Goal: Register for event/course

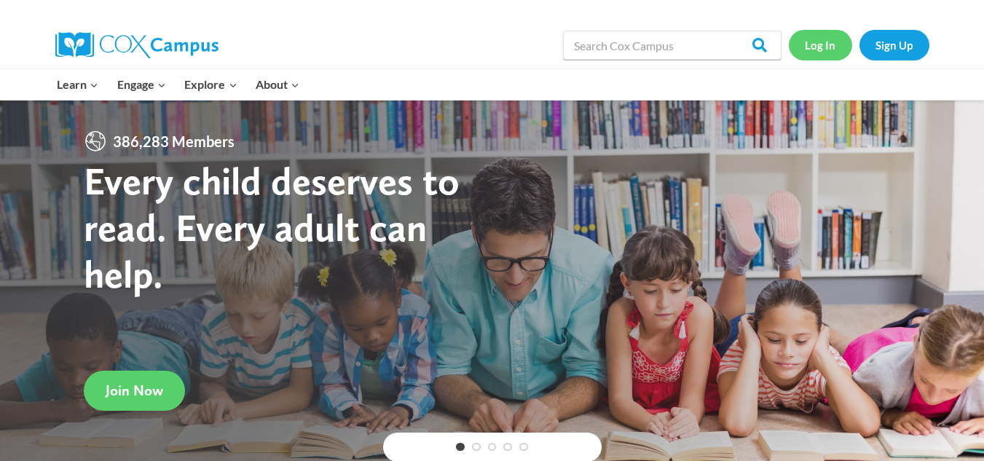
click at [815, 35] on link "Log In" at bounding box center [820, 45] width 63 height 30
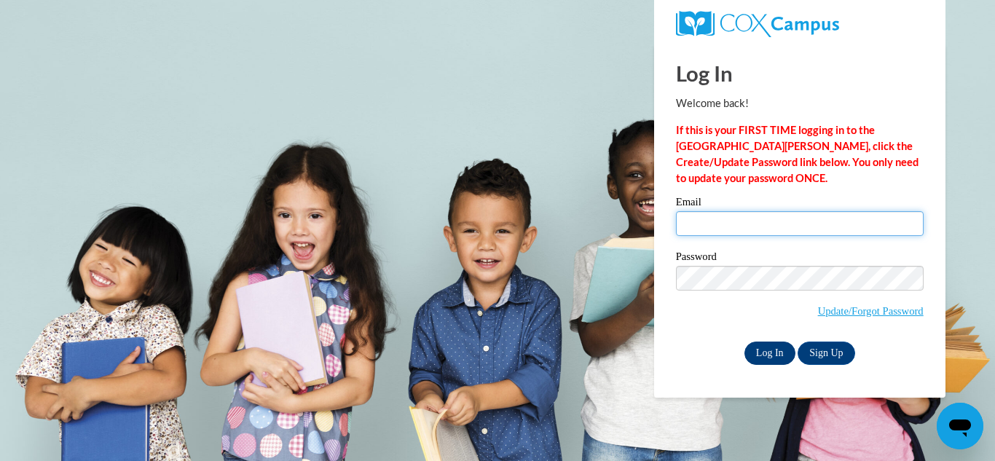
type input "[EMAIL_ADDRESS][DOMAIN_NAME]"
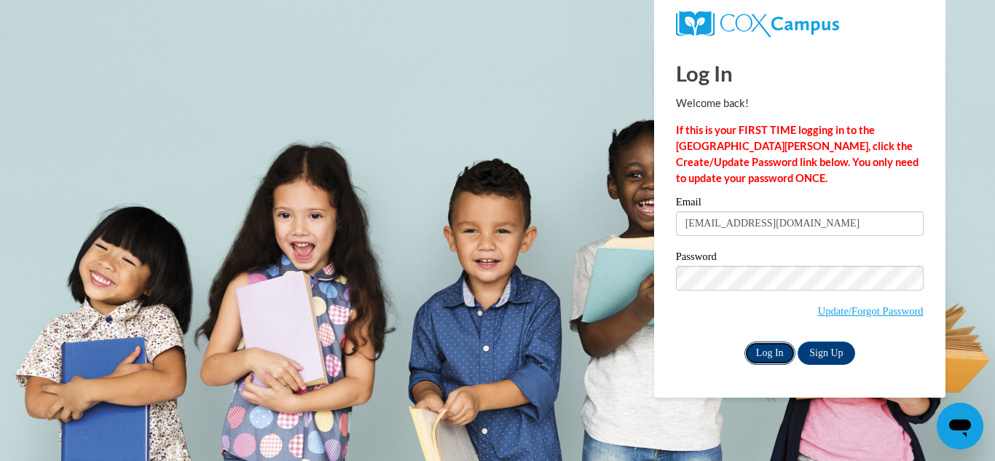
click at [765, 353] on input "Log In" at bounding box center [770, 353] width 51 height 23
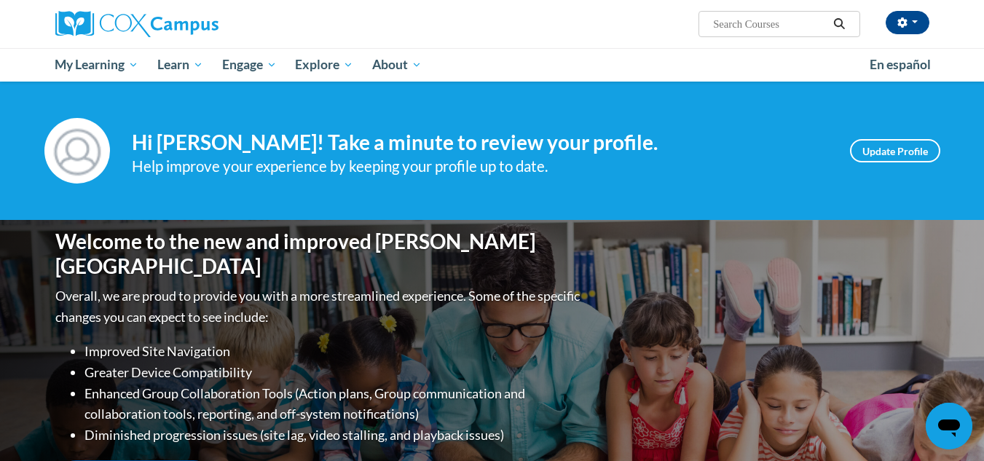
click at [739, 26] on input "Search..." at bounding box center [770, 23] width 117 height 17
paste input "Oral Language is the Foundation for Literacy"
type input "Oral Language is the Foundation for Literacy"
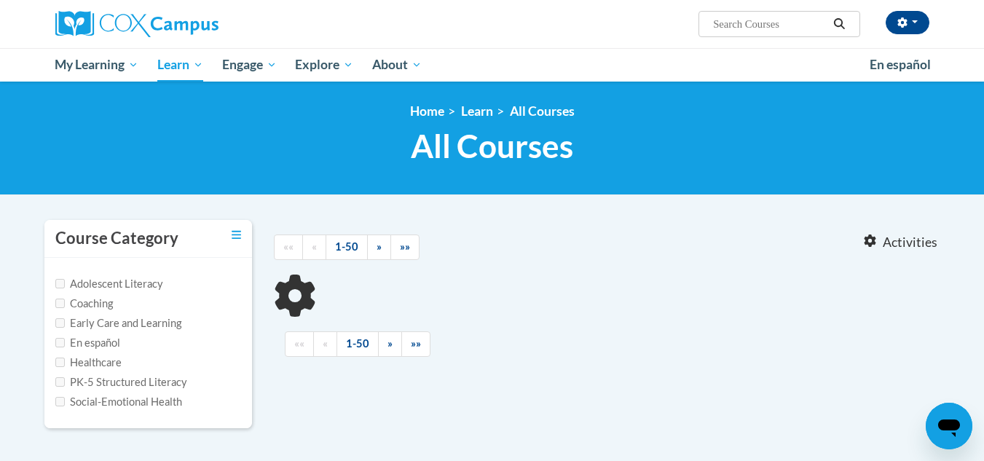
type input "Oral Language is the Foundation for Literacy"
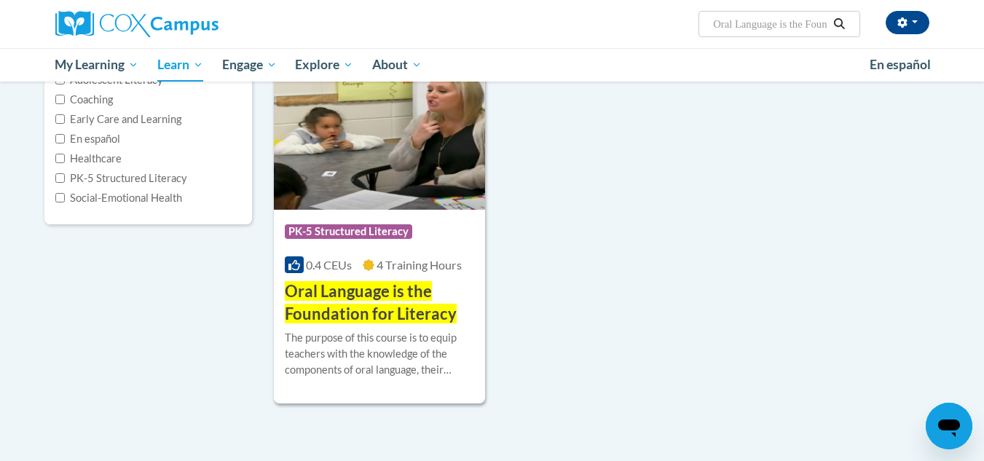
scroll to position [203, 0]
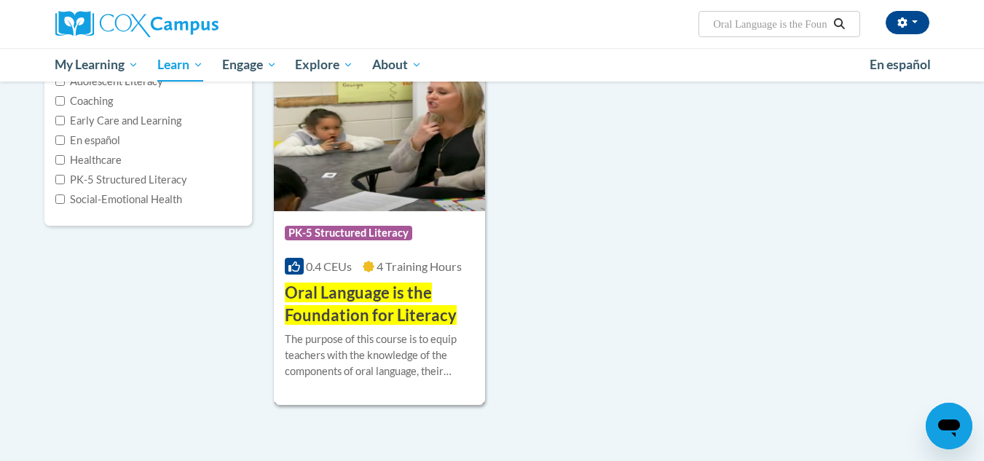
click at [361, 189] on img at bounding box center [380, 137] width 212 height 149
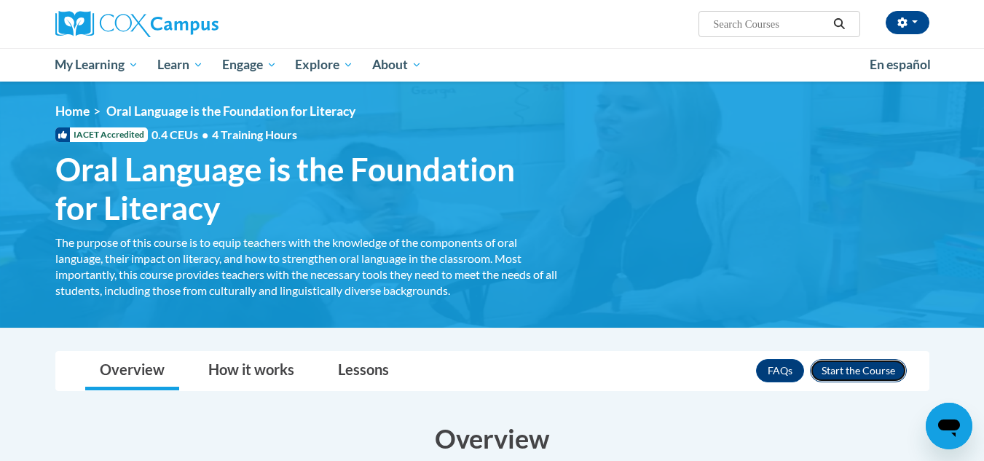
click at [879, 376] on button "Enroll" at bounding box center [858, 370] width 97 height 23
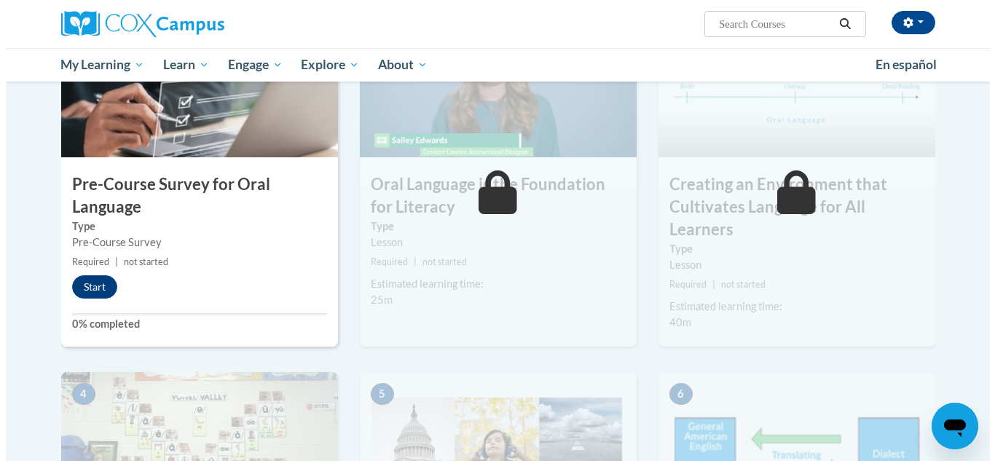
scroll to position [400, 0]
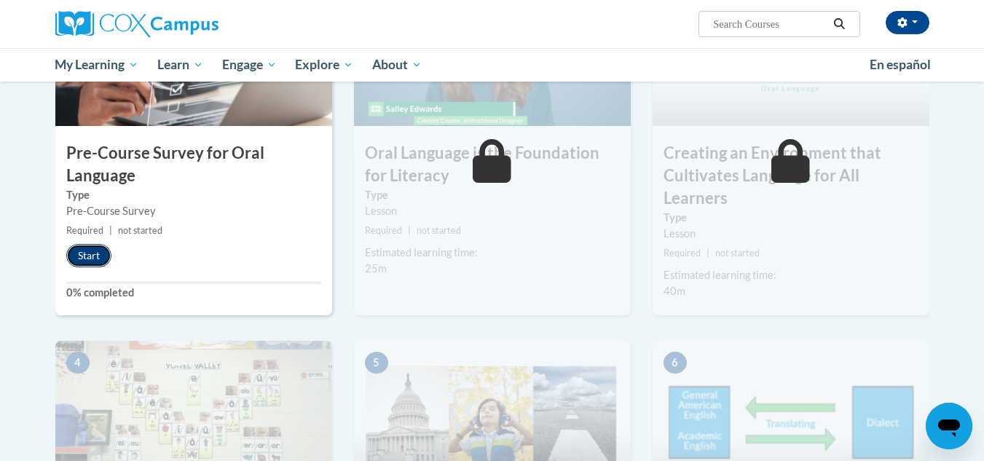
click at [95, 258] on button "Start" at bounding box center [88, 255] width 45 height 23
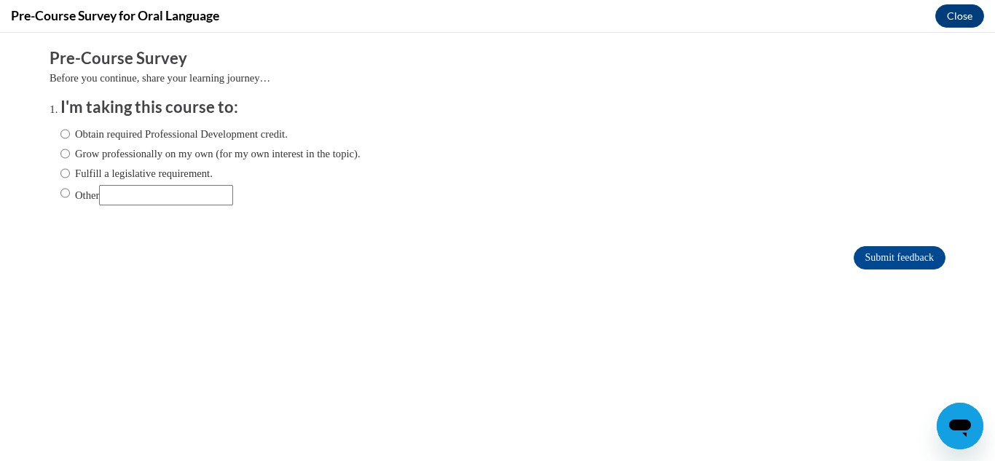
scroll to position [0, 0]
click at [60, 138] on input "Obtain required Professional Development credit." at bounding box center [64, 134] width 9 height 16
radio input "true"
click at [860, 254] on input "Submit feedback" at bounding box center [900, 257] width 92 height 23
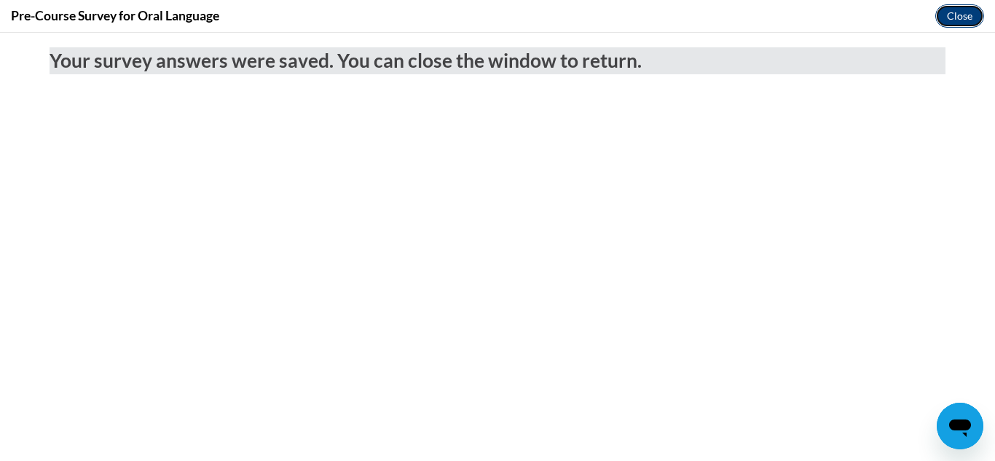
click at [951, 16] on button "Close" at bounding box center [960, 15] width 49 height 23
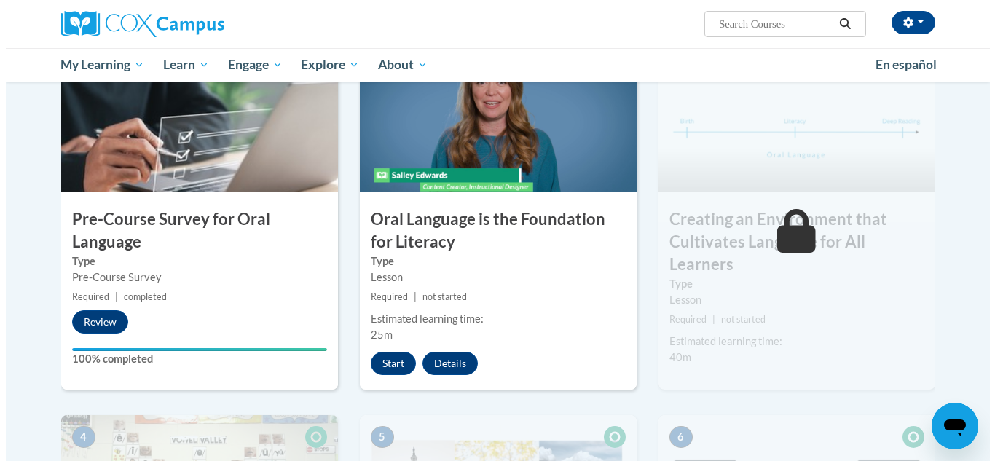
scroll to position [295, 0]
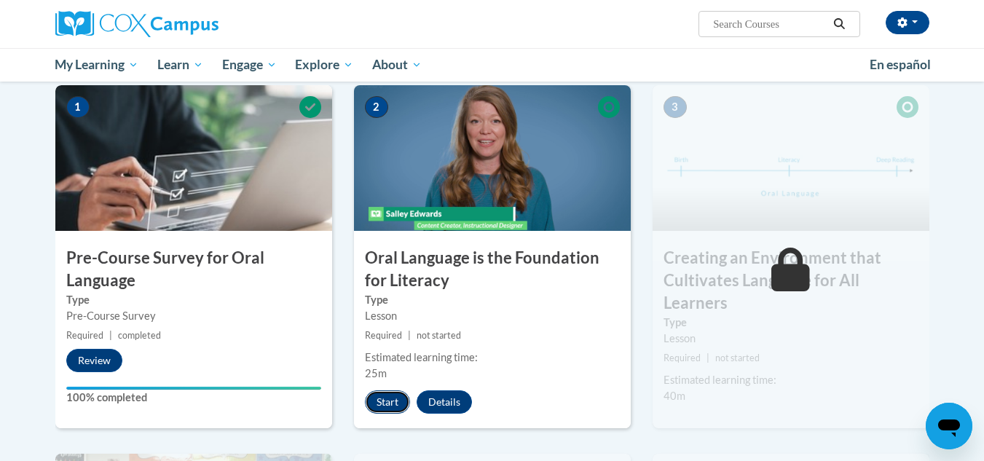
click at [398, 401] on button "Start" at bounding box center [387, 402] width 45 height 23
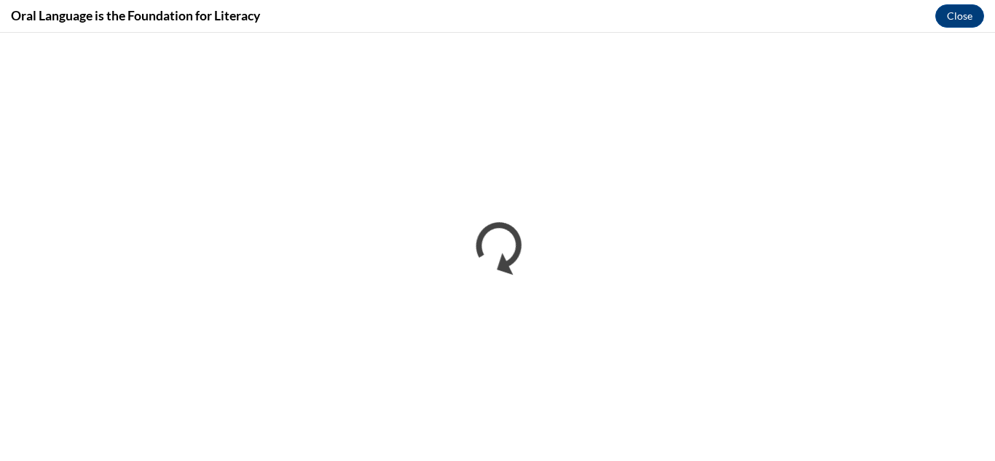
scroll to position [0, 0]
click at [984, 31] on div "Oral Language is the Foundation for Literacy Close" at bounding box center [497, 16] width 995 height 33
click at [606, 12] on div "Oral Language is the Foundation for Literacy Close" at bounding box center [497, 16] width 995 height 33
